Goal: Information Seeking & Learning: Learn about a topic

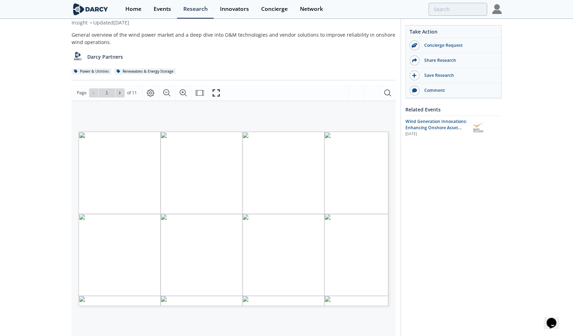
scroll to position [41, 0]
click at [123, 90] on span at bounding box center [122, 92] width 5 height 5
type input "2"
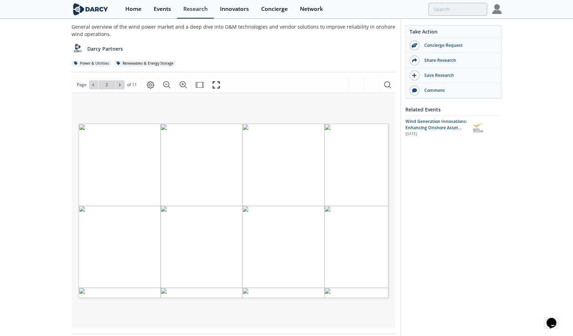
scroll to position [48, 0]
click at [122, 85] on icon at bounding box center [122, 86] width 4 height 4
type input "3"
click at [122, 85] on icon at bounding box center [122, 86] width 4 height 4
type input "4"
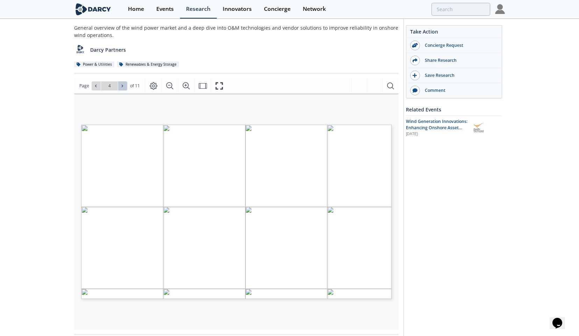
click at [122, 85] on icon at bounding box center [122, 86] width 4 height 4
type input "5"
click at [122, 85] on icon at bounding box center [122, 86] width 4 height 4
type input "6"
click at [122, 85] on icon at bounding box center [122, 86] width 4 height 4
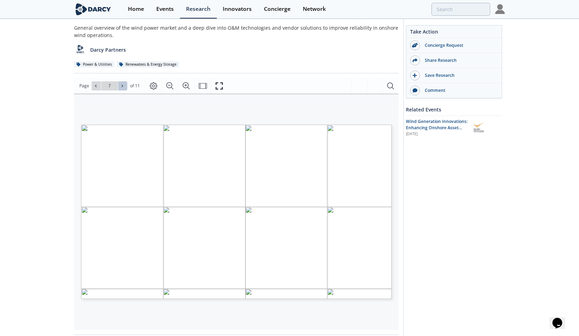
click at [122, 85] on icon at bounding box center [122, 86] width 4 height 4
click at [95, 87] on icon at bounding box center [96, 86] width 4 height 4
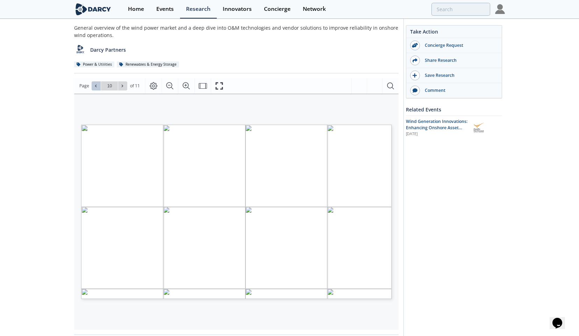
click at [95, 87] on icon at bounding box center [96, 86] width 4 height 4
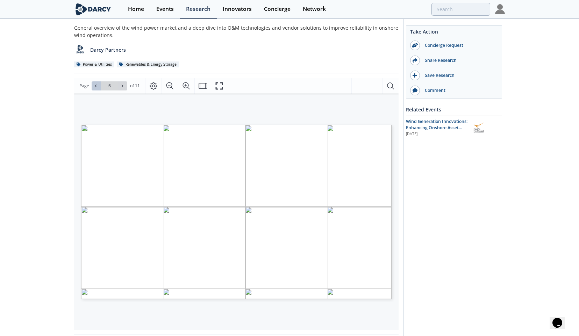
click at [95, 87] on icon at bounding box center [96, 86] width 4 height 4
type input "1"
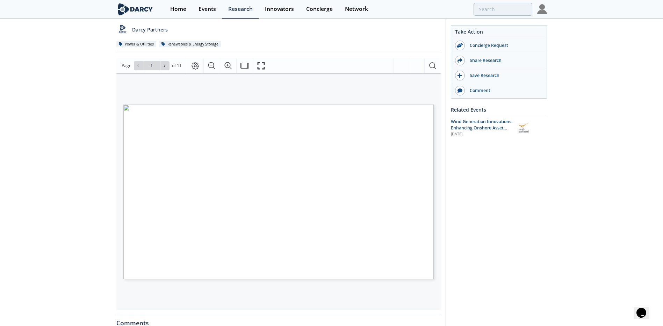
scroll to position [210, 0]
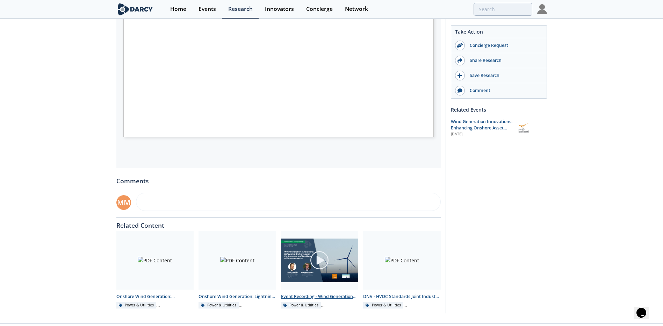
click at [341, 269] on div at bounding box center [319, 259] width 78 height 39
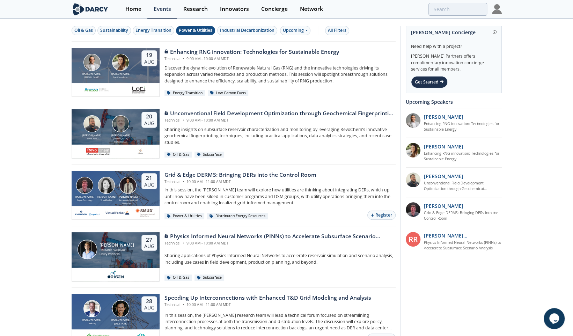
click at [197, 29] on div "Power & Utilities" at bounding box center [196, 30] width 34 height 6
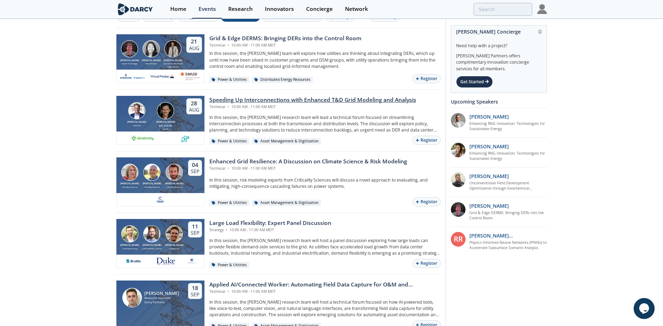
scroll to position [6, 0]
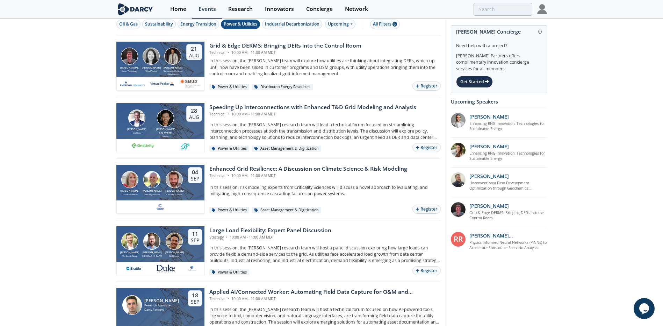
click at [544, 10] on img at bounding box center [542, 9] width 10 height 10
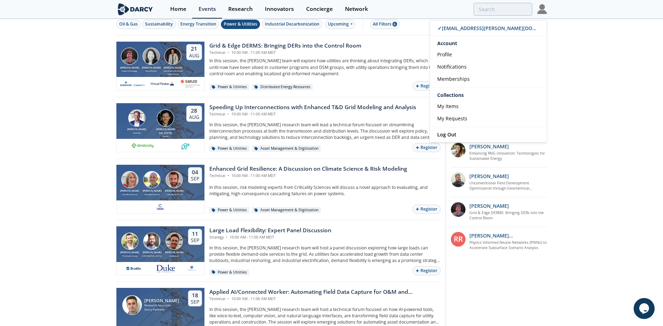
click at [544, 10] on img at bounding box center [542, 9] width 10 height 10
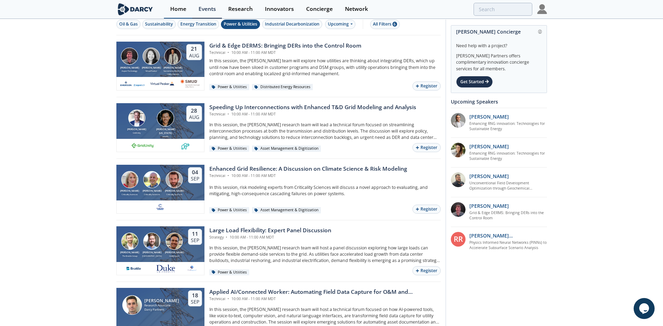
click at [175, 7] on div "Home" at bounding box center [178, 9] width 16 height 6
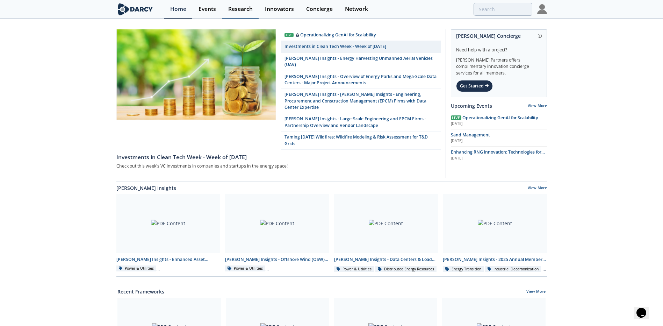
click at [242, 8] on div "Research" at bounding box center [240, 9] width 24 height 6
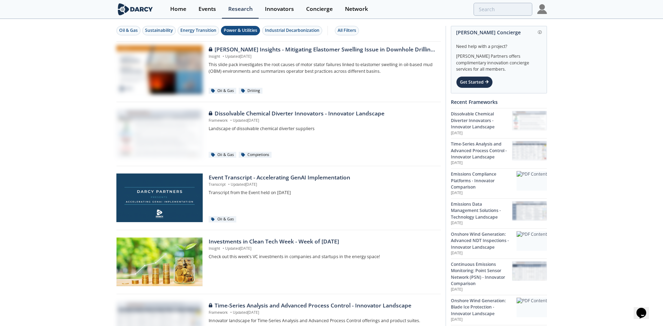
click at [236, 30] on div "Power & Utilities" at bounding box center [241, 30] width 34 height 6
click at [240, 28] on div "Power & Utilities" at bounding box center [241, 30] width 34 height 6
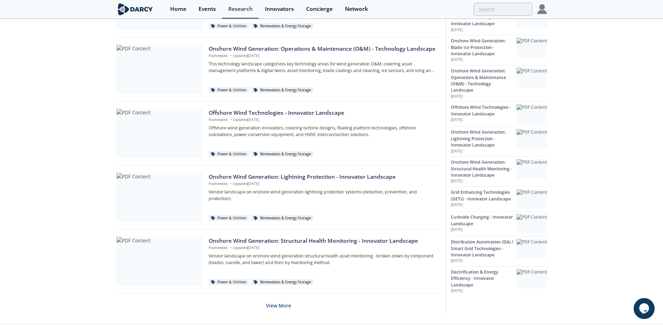
scroll to position [399, 0]
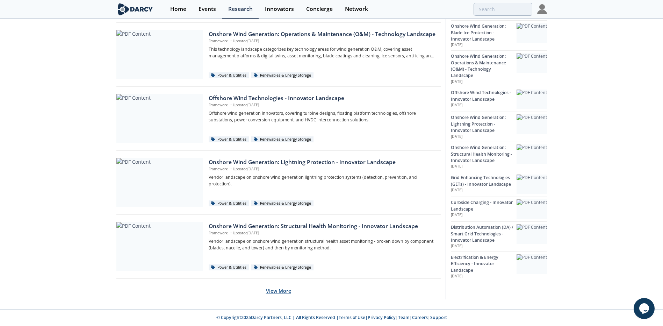
click at [273, 291] on button "View More" at bounding box center [278, 290] width 25 height 17
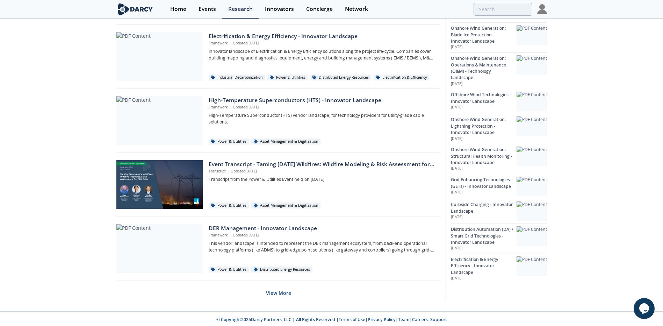
scroll to position [1039, 0]
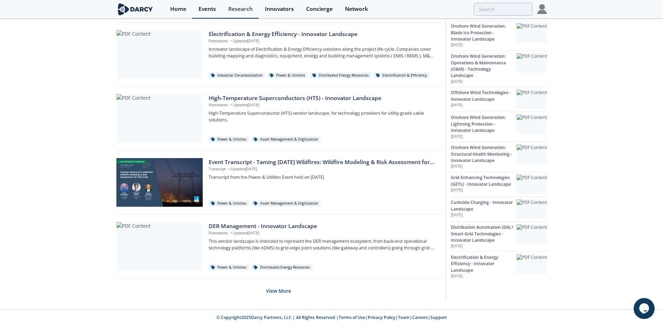
click at [208, 12] on div "Events" at bounding box center [206, 9] width 17 height 6
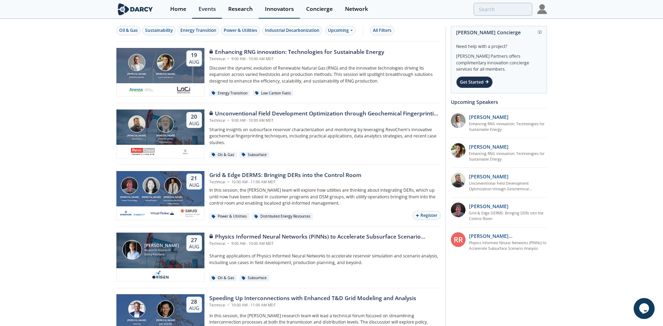
click at [279, 10] on div "Innovators" at bounding box center [279, 9] width 29 height 6
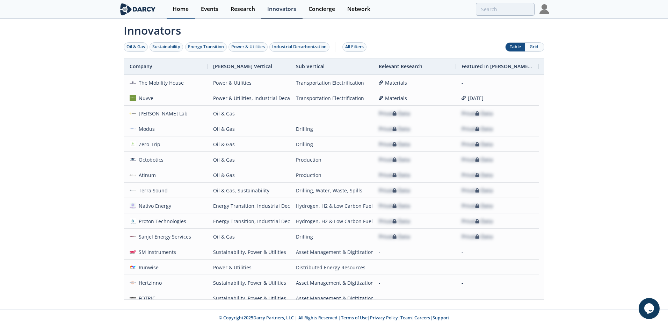
click at [175, 7] on div "Home" at bounding box center [181, 9] width 16 height 6
